Goal: Task Accomplishment & Management: Use online tool/utility

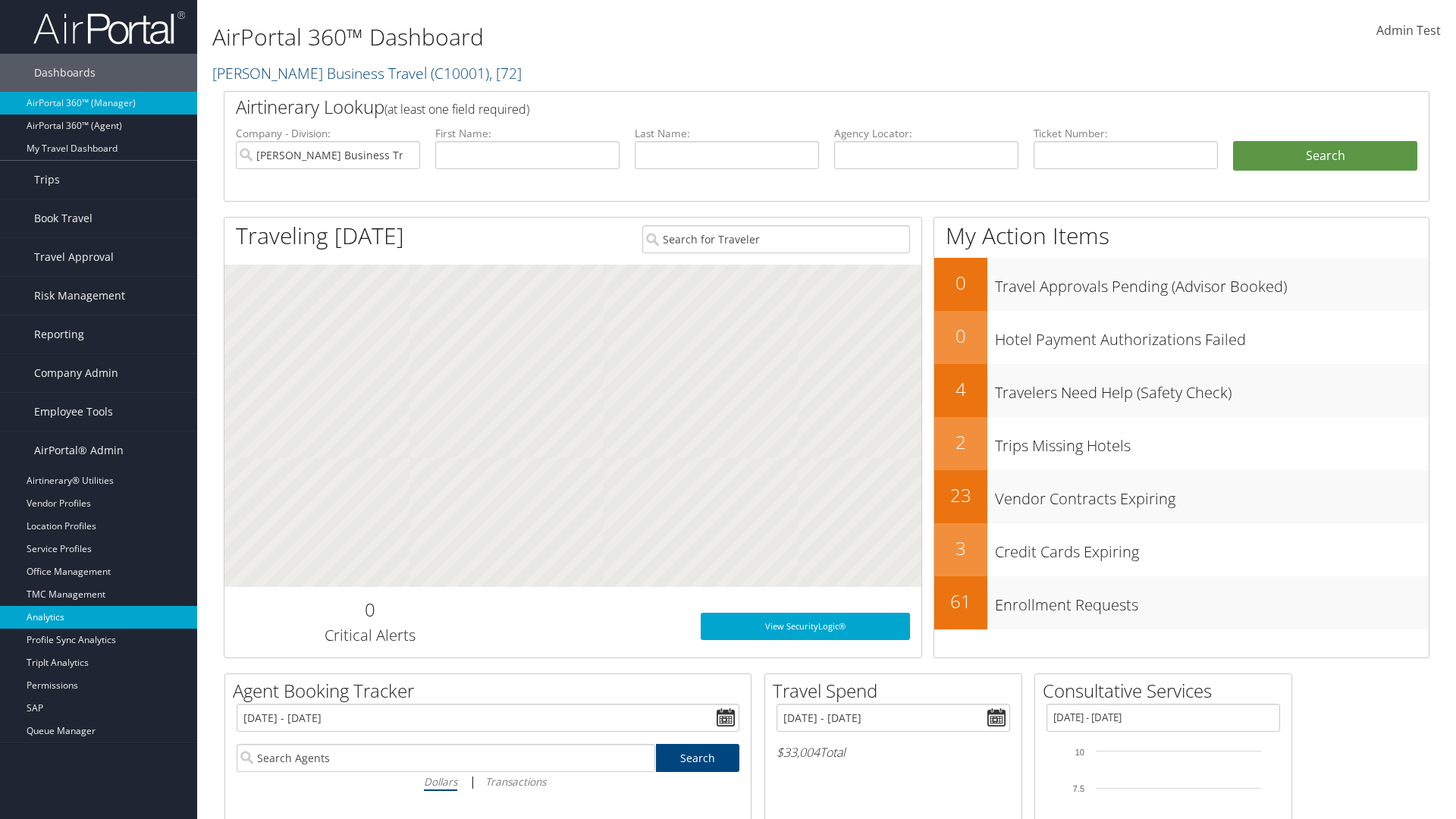
click at [99, 618] on link "Analytics" at bounding box center [99, 617] width 197 height 23
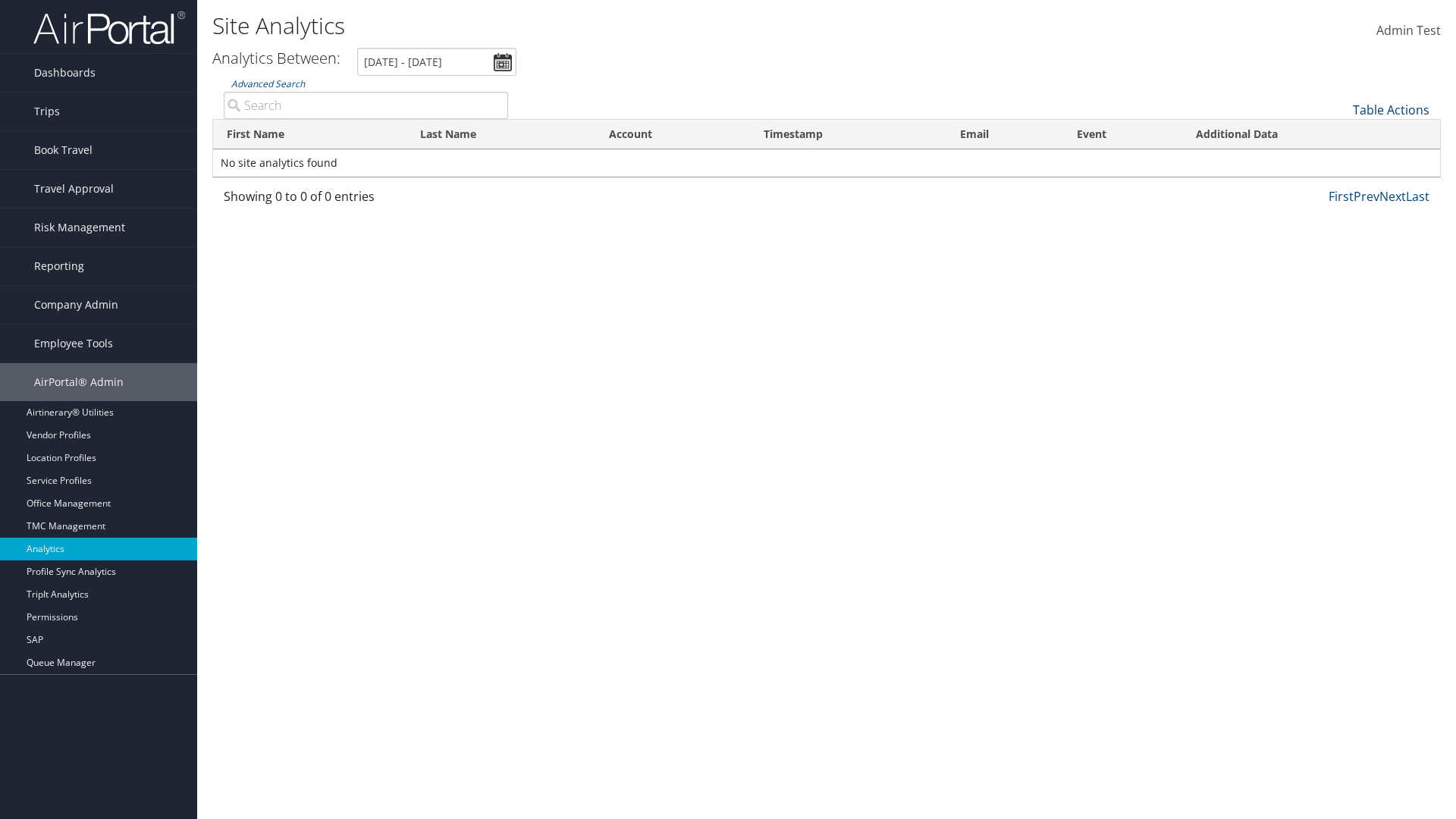
click at [1391, 110] on link "Table Actions" at bounding box center [1392, 110] width 77 height 16
click at [1340, 133] on link "Column Visibility" at bounding box center [1340, 133] width 200 height 26
click at [1340, 135] on link "First Name" at bounding box center [1340, 135] width 200 height 26
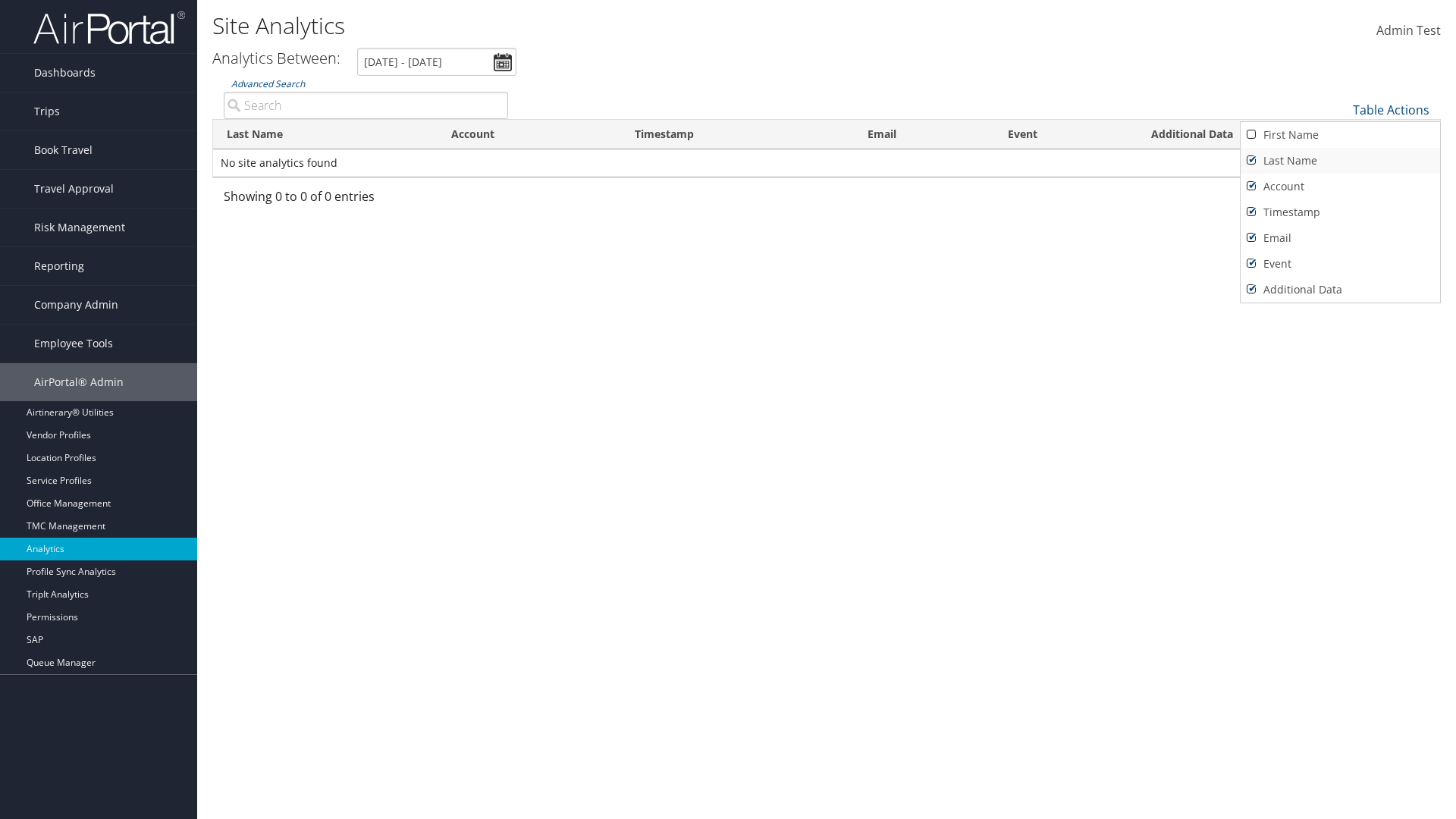
click at [1340, 161] on link "Last Name" at bounding box center [1340, 161] width 200 height 26
click at [1340, 187] on link "Account" at bounding box center [1340, 187] width 200 height 26
click at [1340, 212] on link "Timestamp" at bounding box center [1340, 212] width 200 height 26
click at [1340, 238] on link "Email" at bounding box center [1340, 237] width 200 height 26
click at [1340, 264] on link "Event" at bounding box center [1340, 263] width 200 height 26
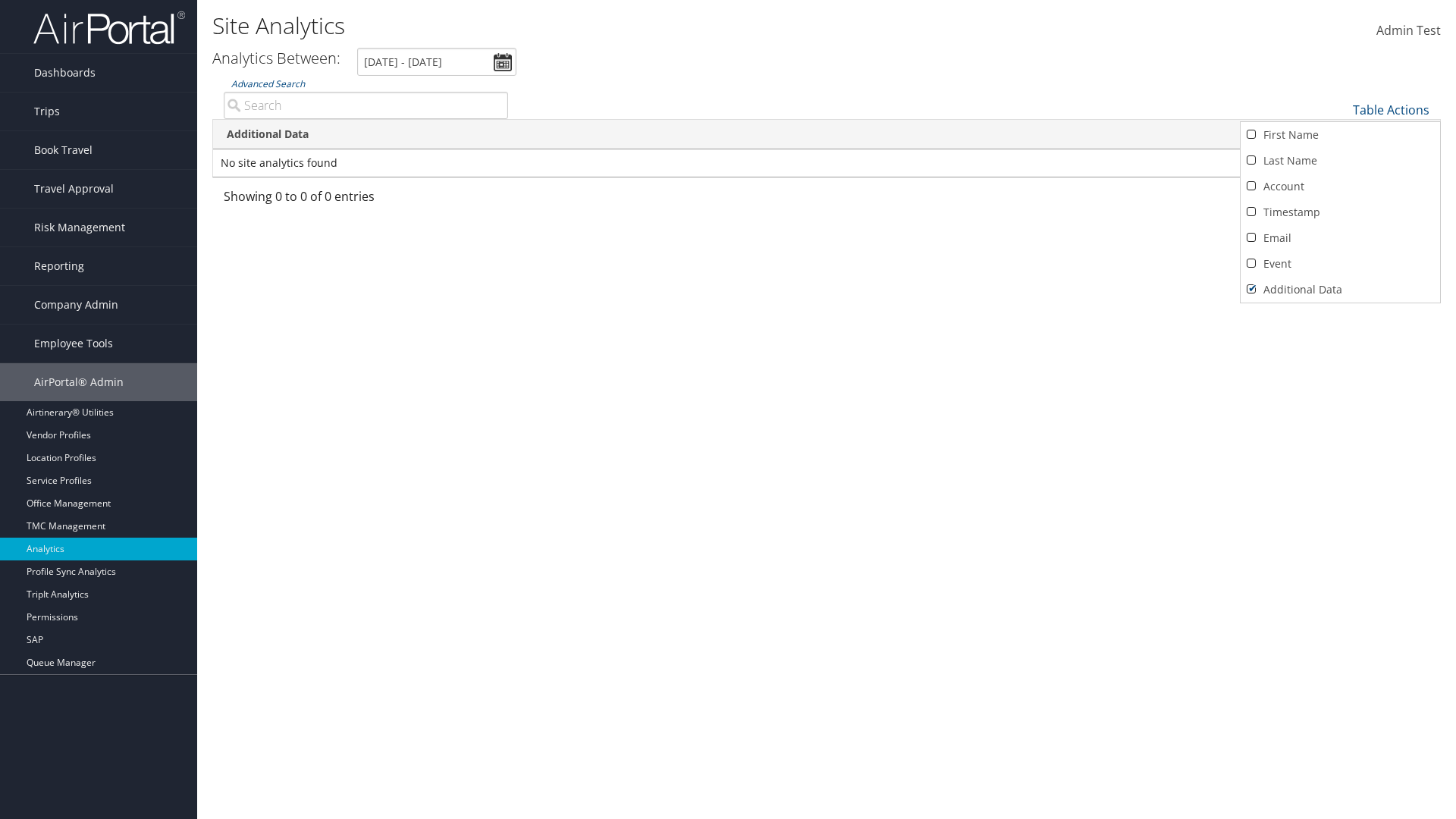
click at [1340, 290] on link "Additional Data" at bounding box center [1340, 289] width 200 height 26
click at [728, 410] on div at bounding box center [728, 409] width 1456 height 819
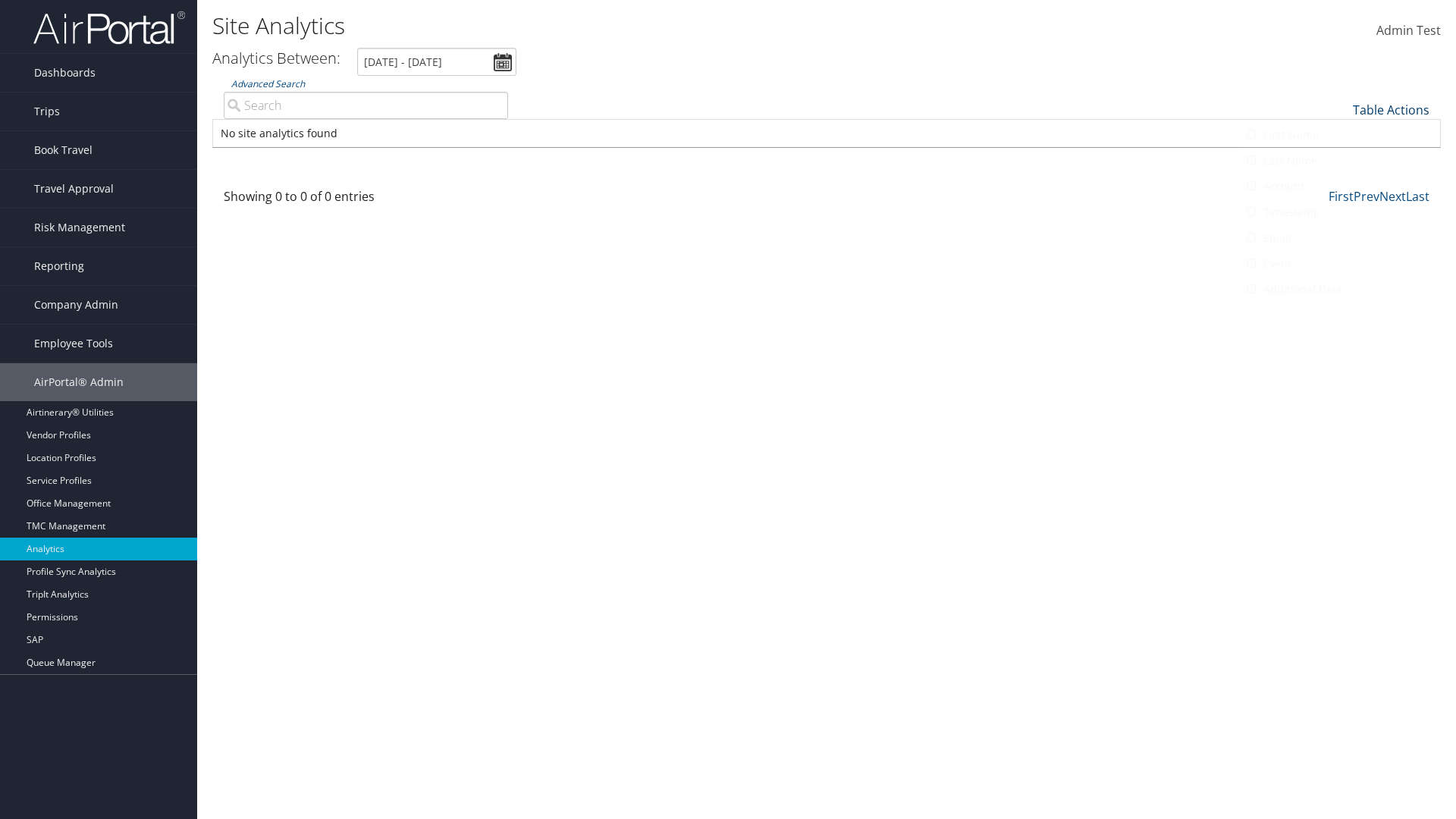
click at [1391, 110] on link "Table Actions" at bounding box center [1392, 110] width 77 height 16
click at [1340, 135] on link "First Name" at bounding box center [1340, 135] width 200 height 26
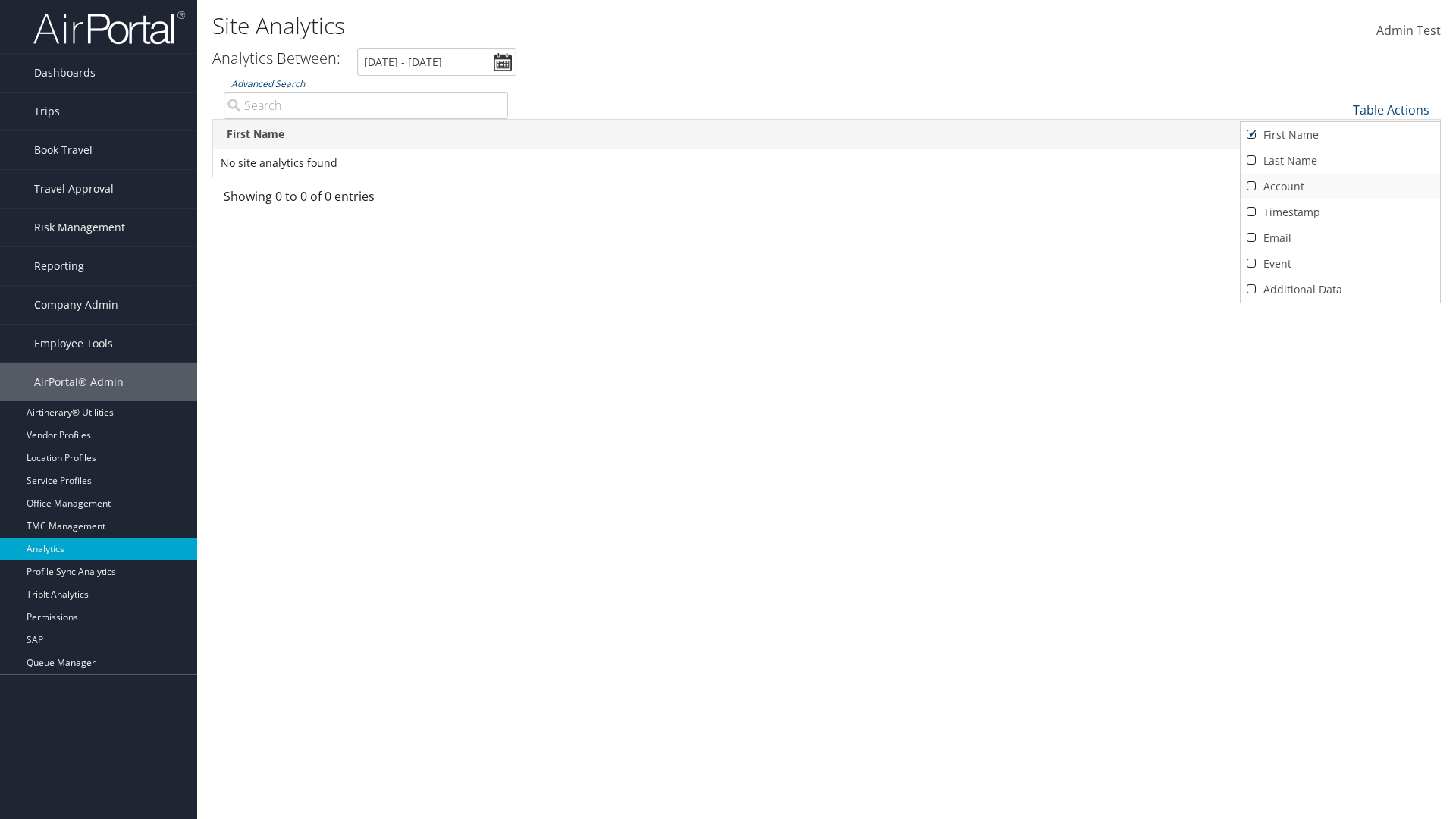
click at [1340, 161] on link "Last Name" at bounding box center [1340, 161] width 200 height 26
click at [1340, 187] on link "Account" at bounding box center [1340, 187] width 200 height 26
click at [1340, 212] on link "Timestamp" at bounding box center [1340, 212] width 200 height 26
click at [1340, 238] on link "Email" at bounding box center [1340, 237] width 200 height 26
click at [1340, 264] on link "Event" at bounding box center [1340, 263] width 200 height 26
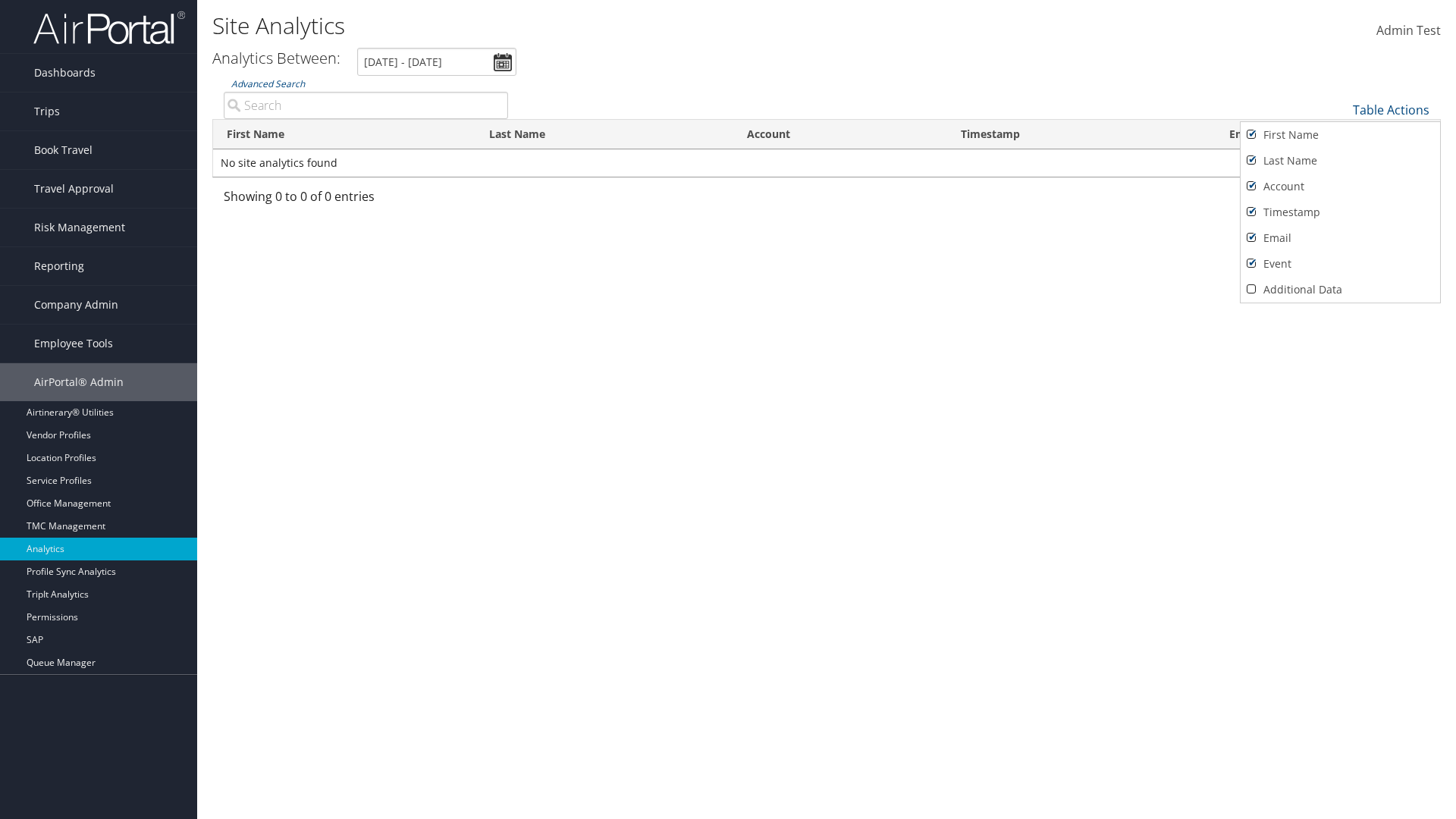
click at [1340, 290] on link "Additional Data" at bounding box center [1340, 289] width 200 height 26
click at [728, 410] on div at bounding box center [728, 409] width 1456 height 819
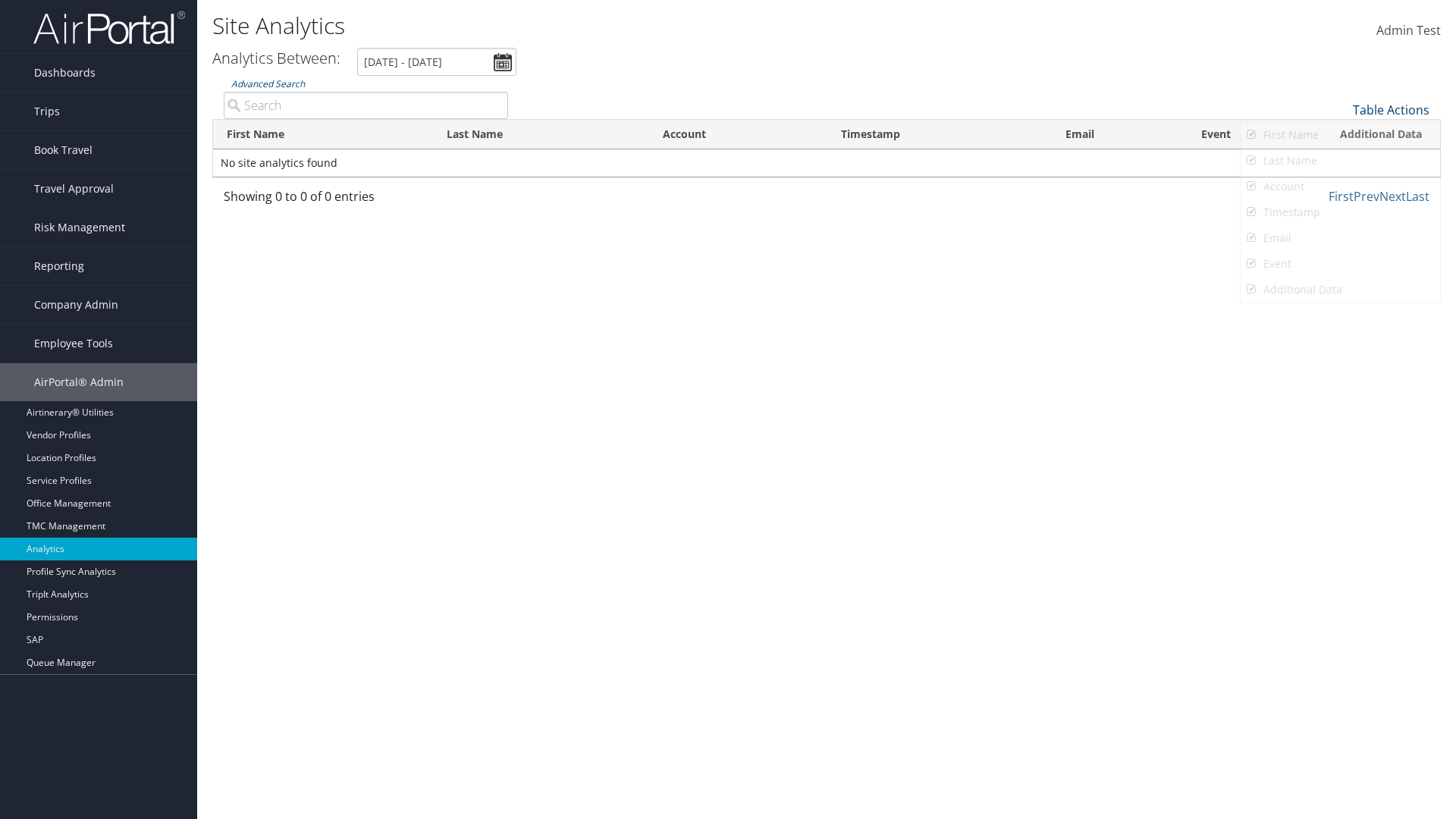
click at [1391, 110] on link "Table Actions" at bounding box center [1392, 110] width 77 height 16
click at [1340, 159] on link "Page Length" at bounding box center [1340, 159] width 200 height 26
click at [1340, 161] on link "25" at bounding box center [1340, 161] width 200 height 26
click at [1391, 110] on link "Table Actions" at bounding box center [1392, 110] width 77 height 16
click at [1340, 159] on link "Page Length" at bounding box center [1340, 159] width 200 height 26
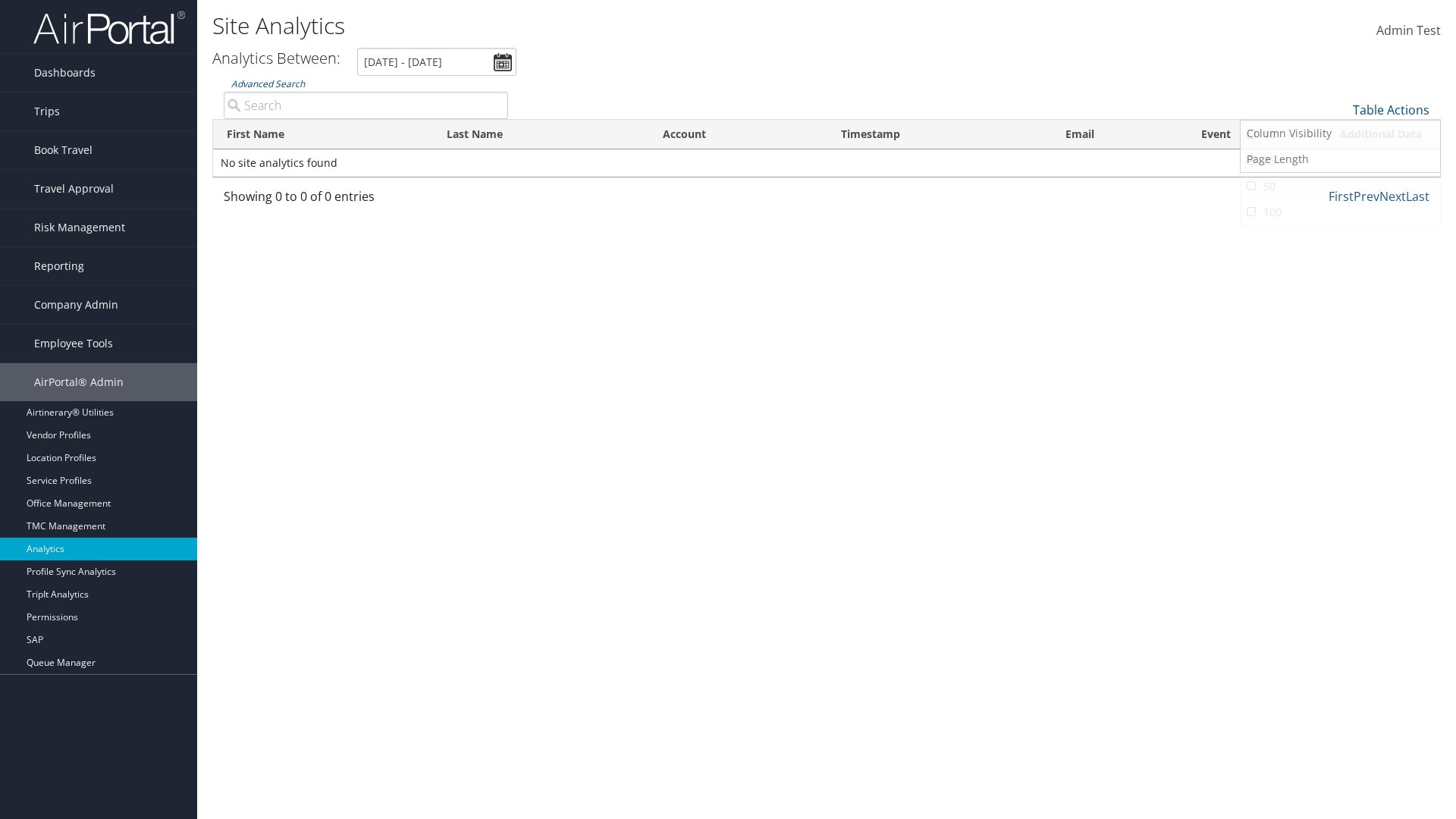
click at [1340, 187] on link "50" at bounding box center [1340, 187] width 200 height 26
click at [1391, 110] on link "Table Actions" at bounding box center [1392, 110] width 77 height 16
click at [1340, 159] on link "Page Length" at bounding box center [1340, 159] width 200 height 26
click at [323, 134] on th "First Name" at bounding box center [323, 135] width 220 height 30
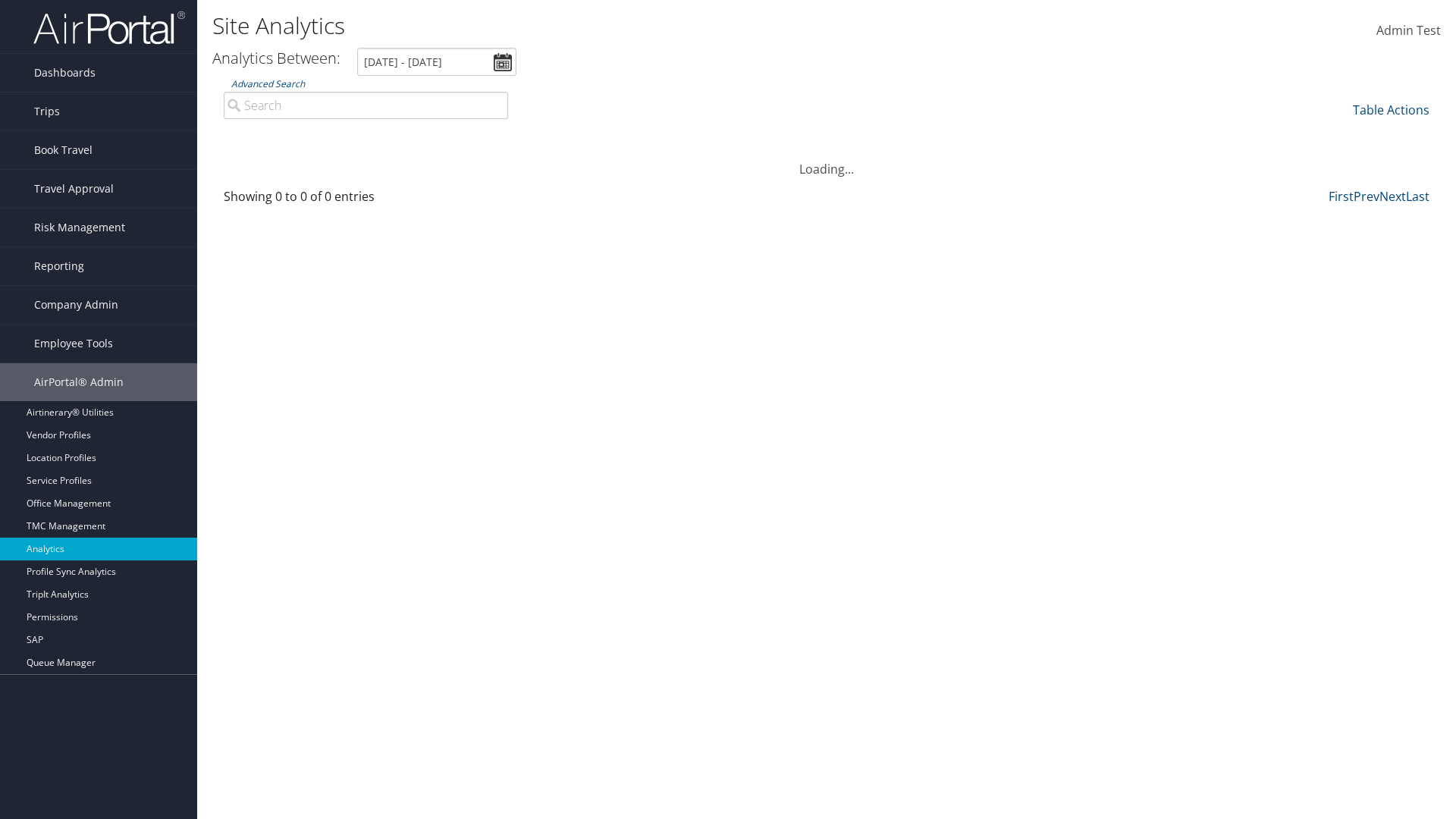
click at [323, 134] on th "First Name" at bounding box center [323, 135] width 220 height 30
click at [541, 134] on th "Last Name" at bounding box center [541, 135] width 216 height 30
click at [738, 134] on th "Account" at bounding box center [737, 135] width 178 height 30
